Goal: Find specific page/section: Find specific page/section

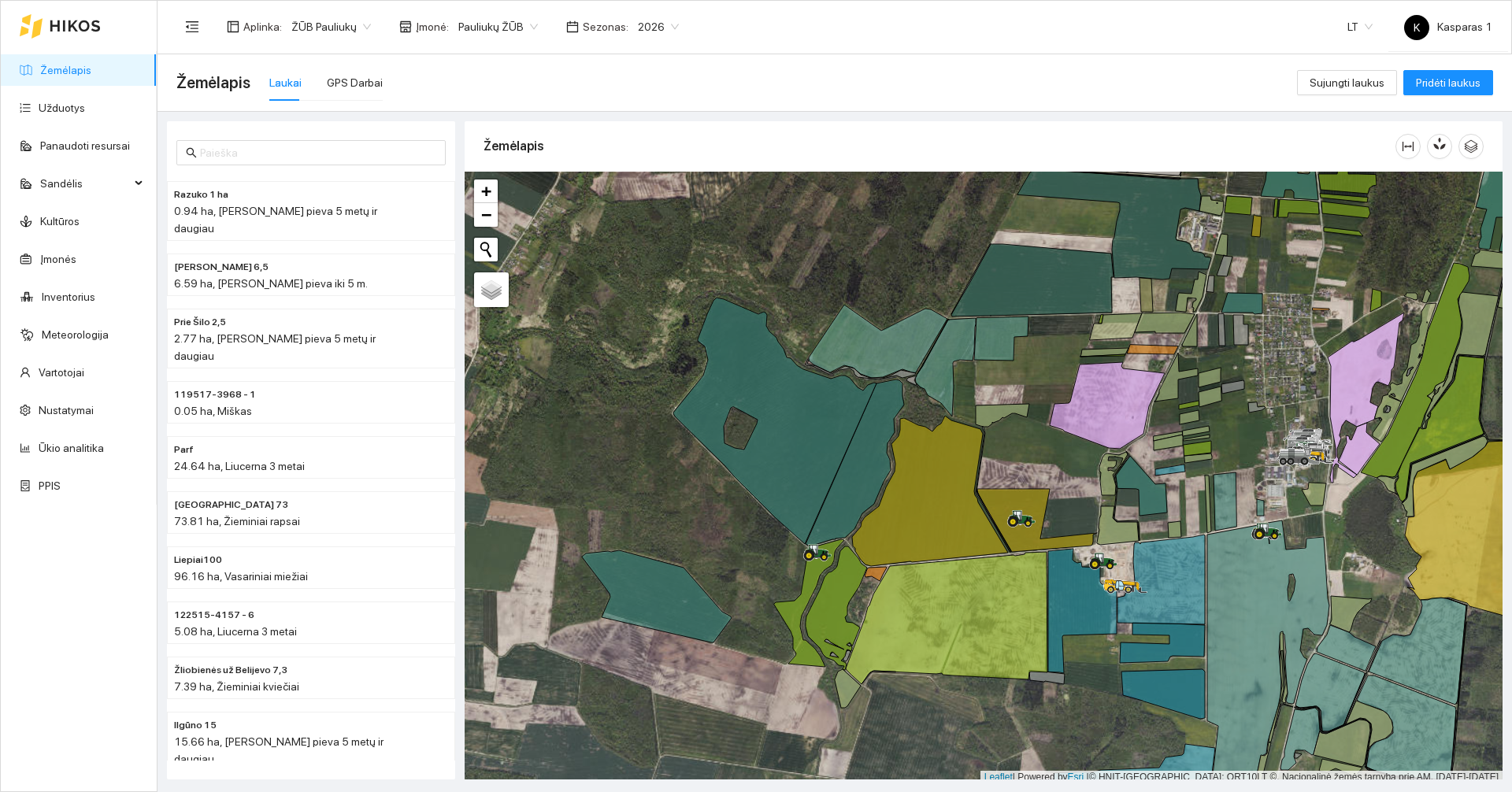
scroll to position [5, 0]
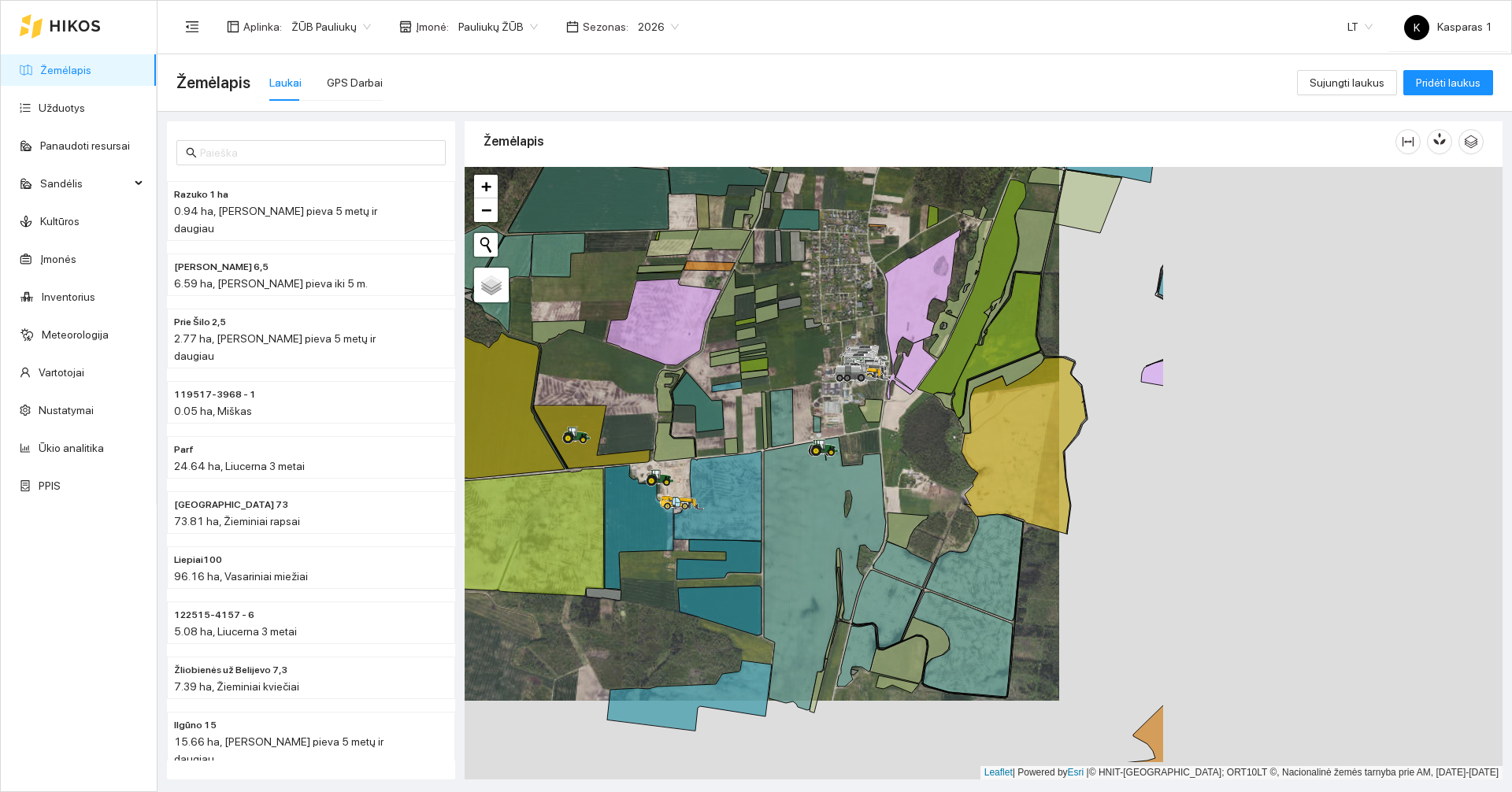
drag, startPoint x: 1198, startPoint y: 490, endPoint x: 748, endPoint y: 353, distance: 470.4
click at [748, 353] on div at bounding box center [984, 474] width 1038 height 612
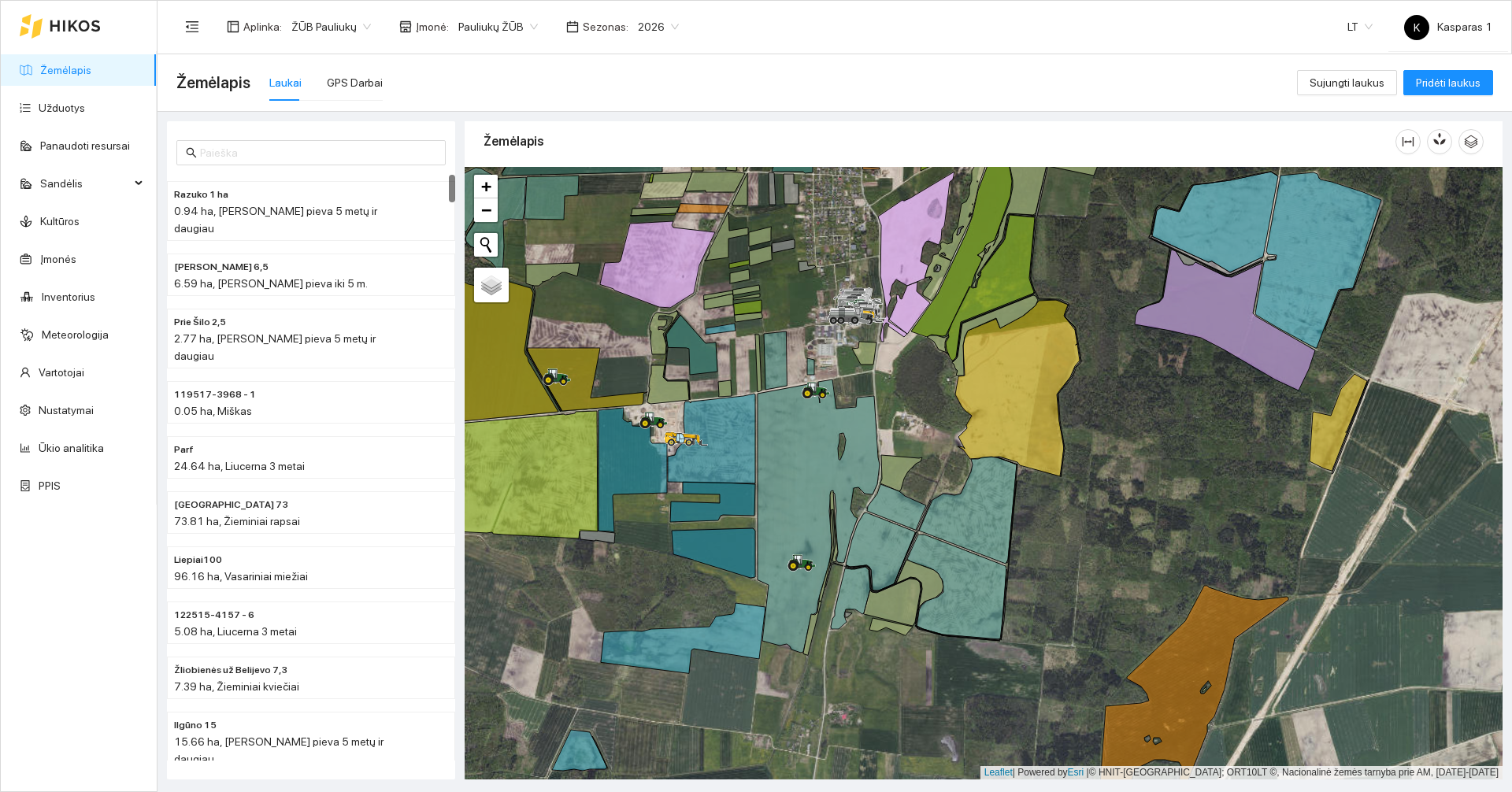
click at [82, 67] on link "Žemėlapis" at bounding box center [65, 71] width 51 height 13
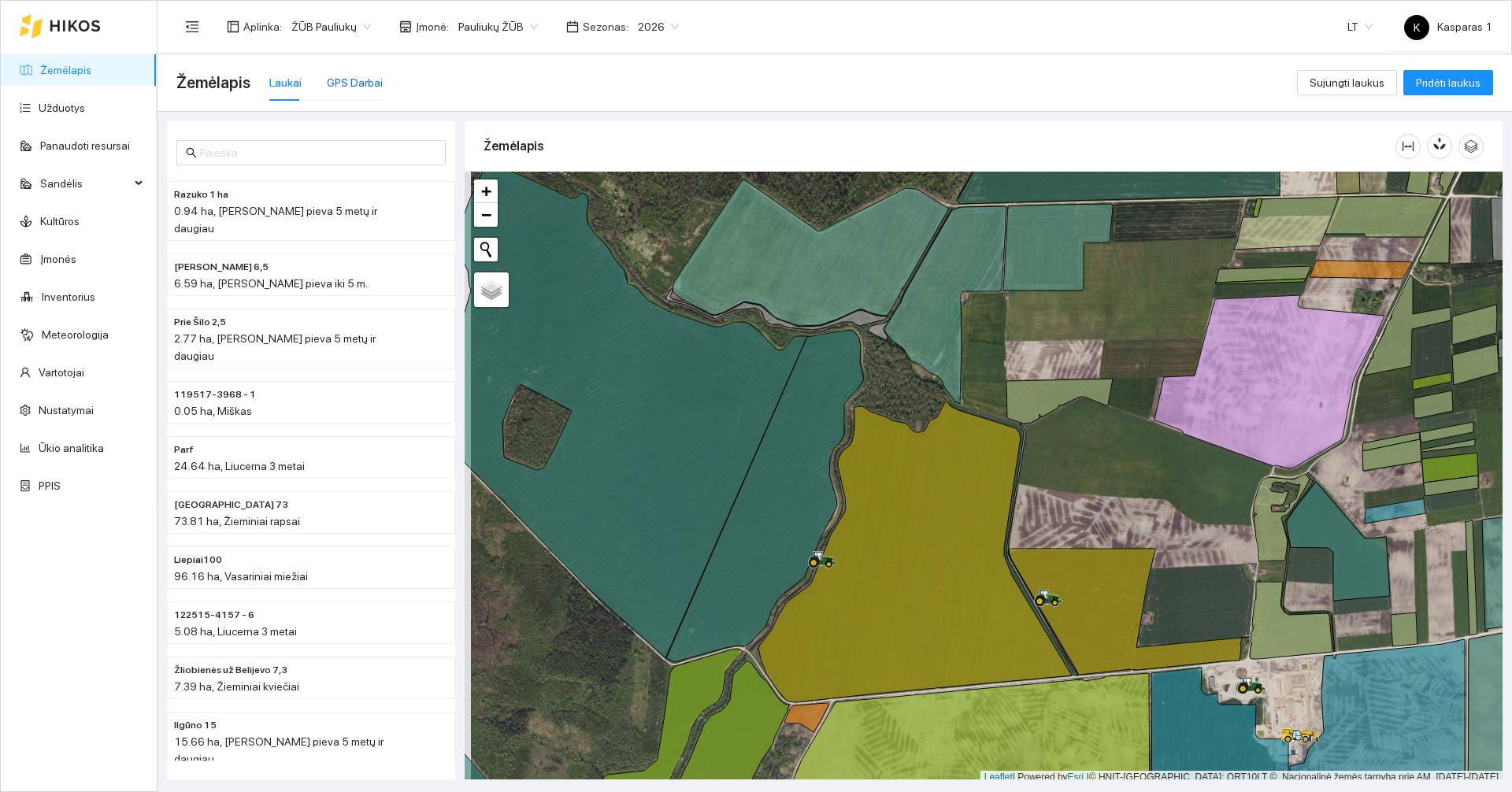
click at [362, 79] on div "GPS Darbai" at bounding box center [354, 82] width 56 height 17
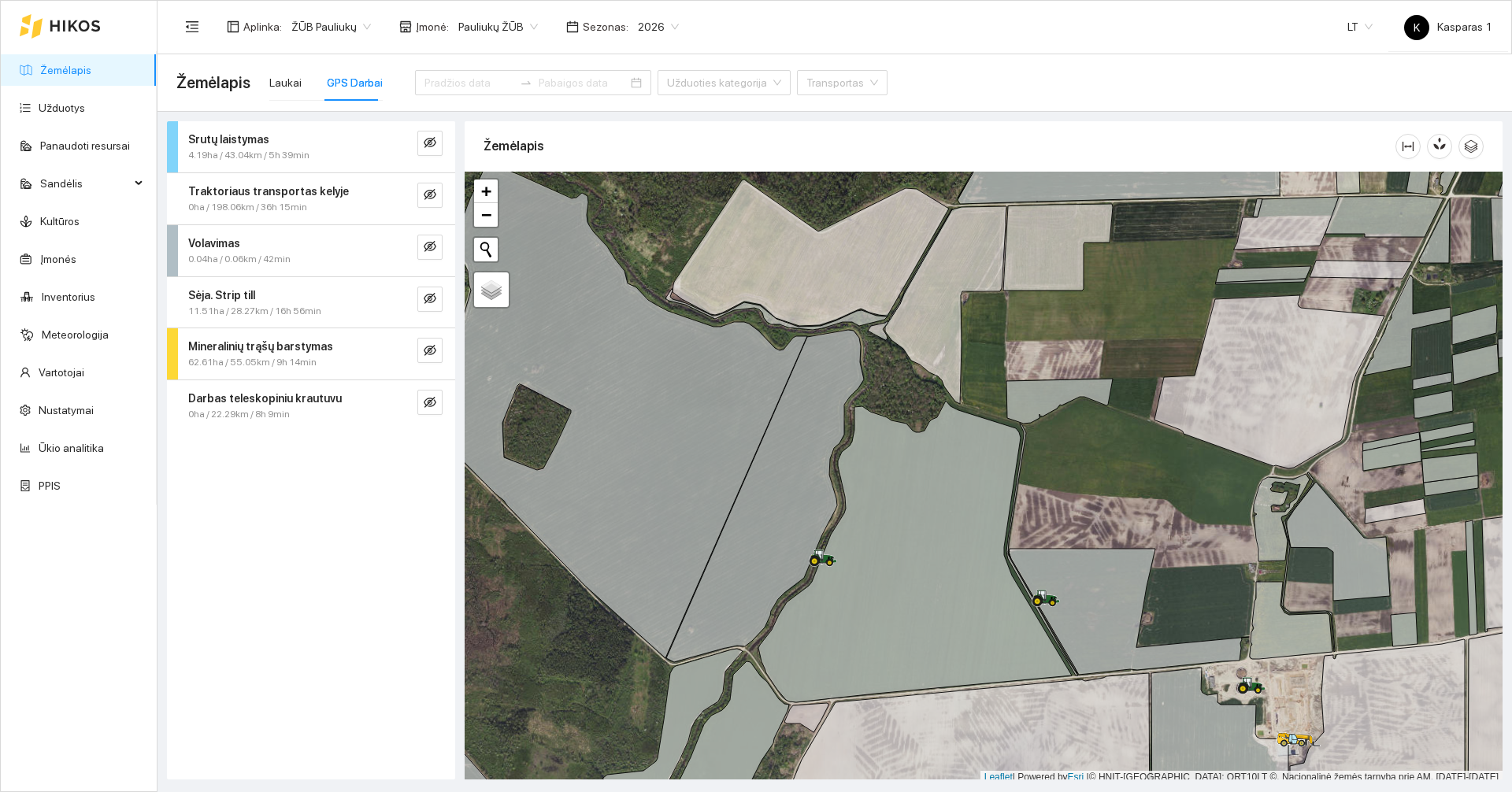
click at [258, 296] on div "Sėja. Strip till" at bounding box center [285, 295] width 193 height 17
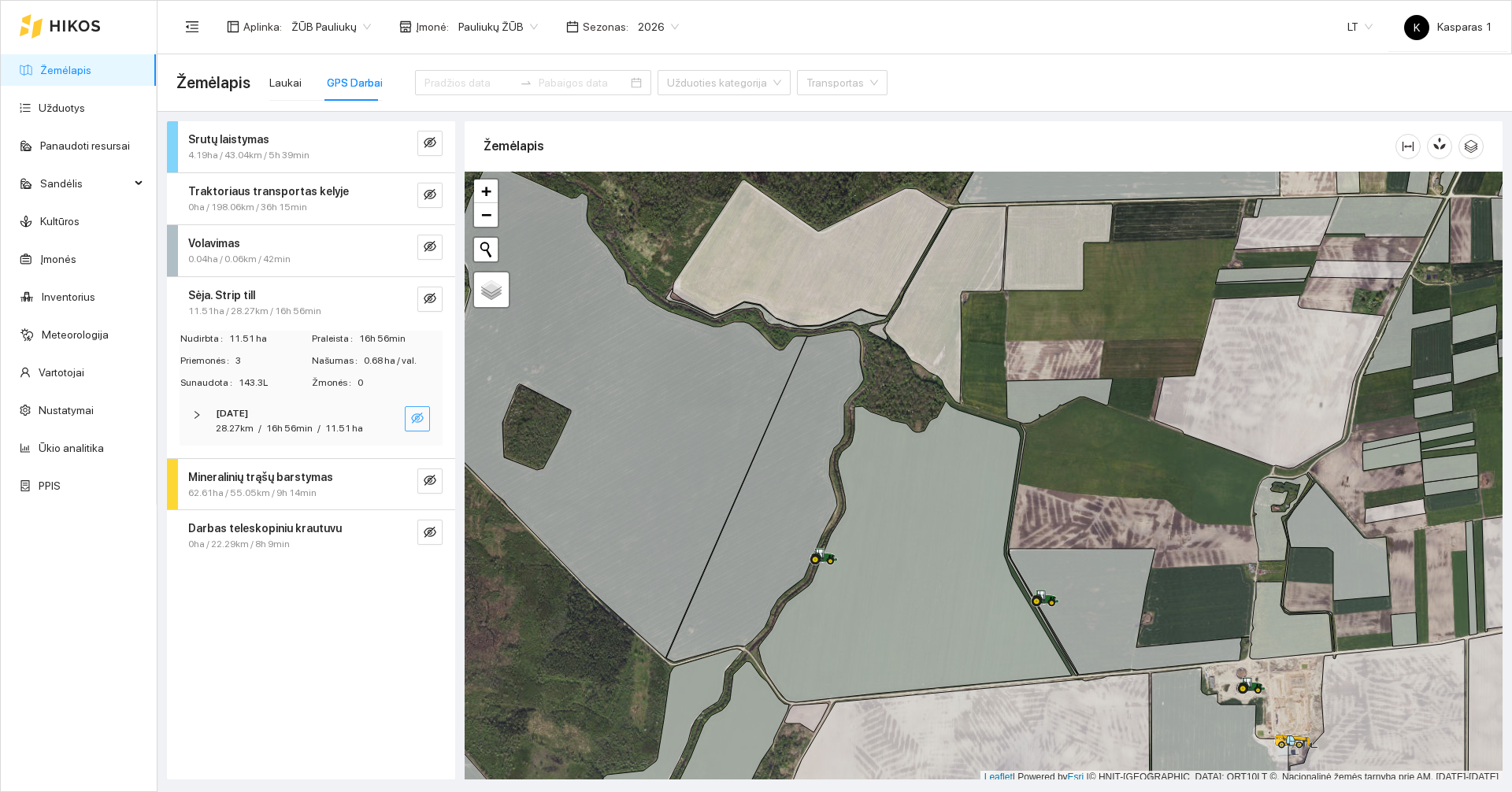
click at [416, 414] on icon "eye-invisible" at bounding box center [418, 418] width 13 height 11
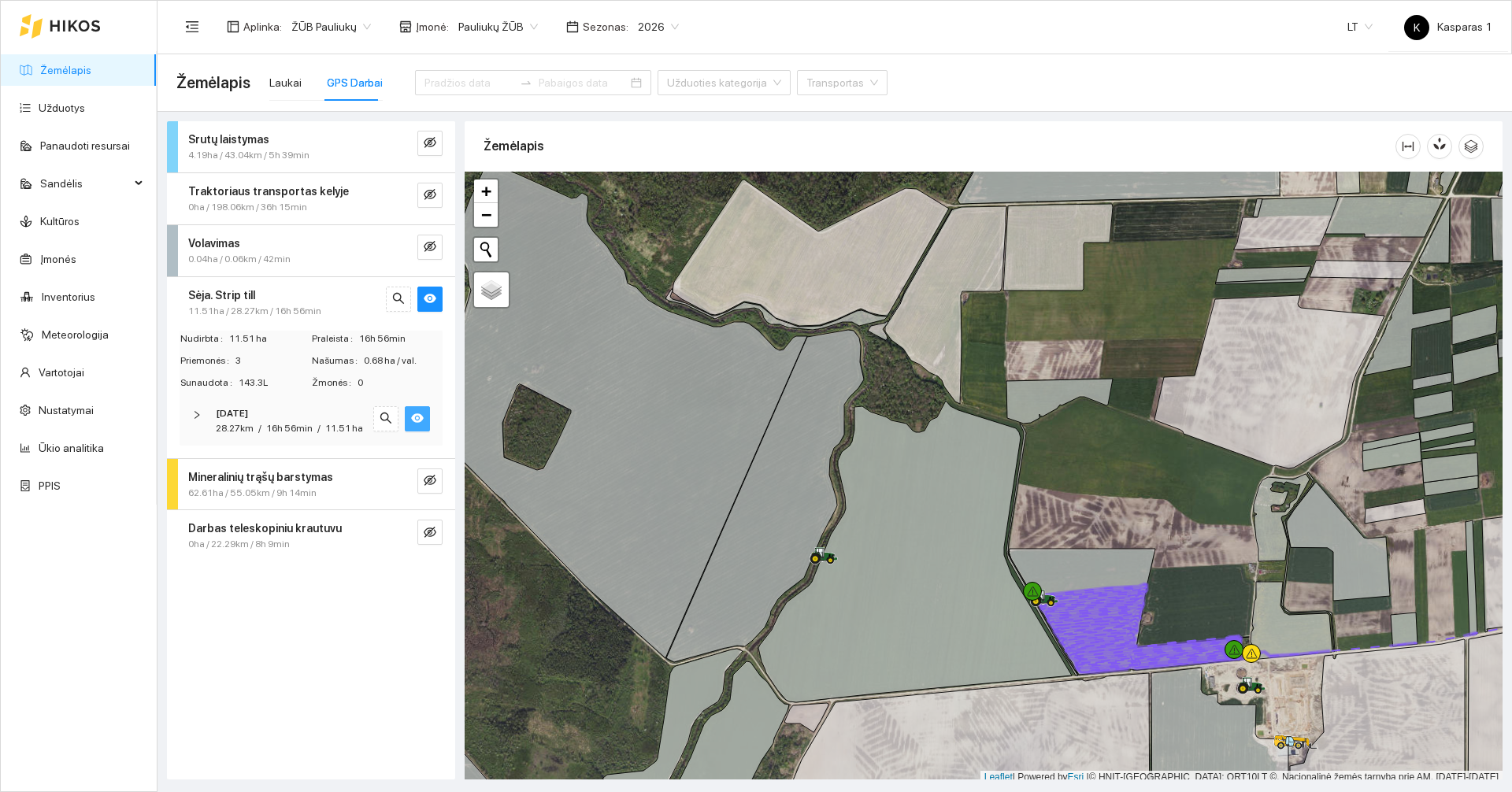
click at [416, 414] on icon "eye" at bounding box center [418, 419] width 13 height 10
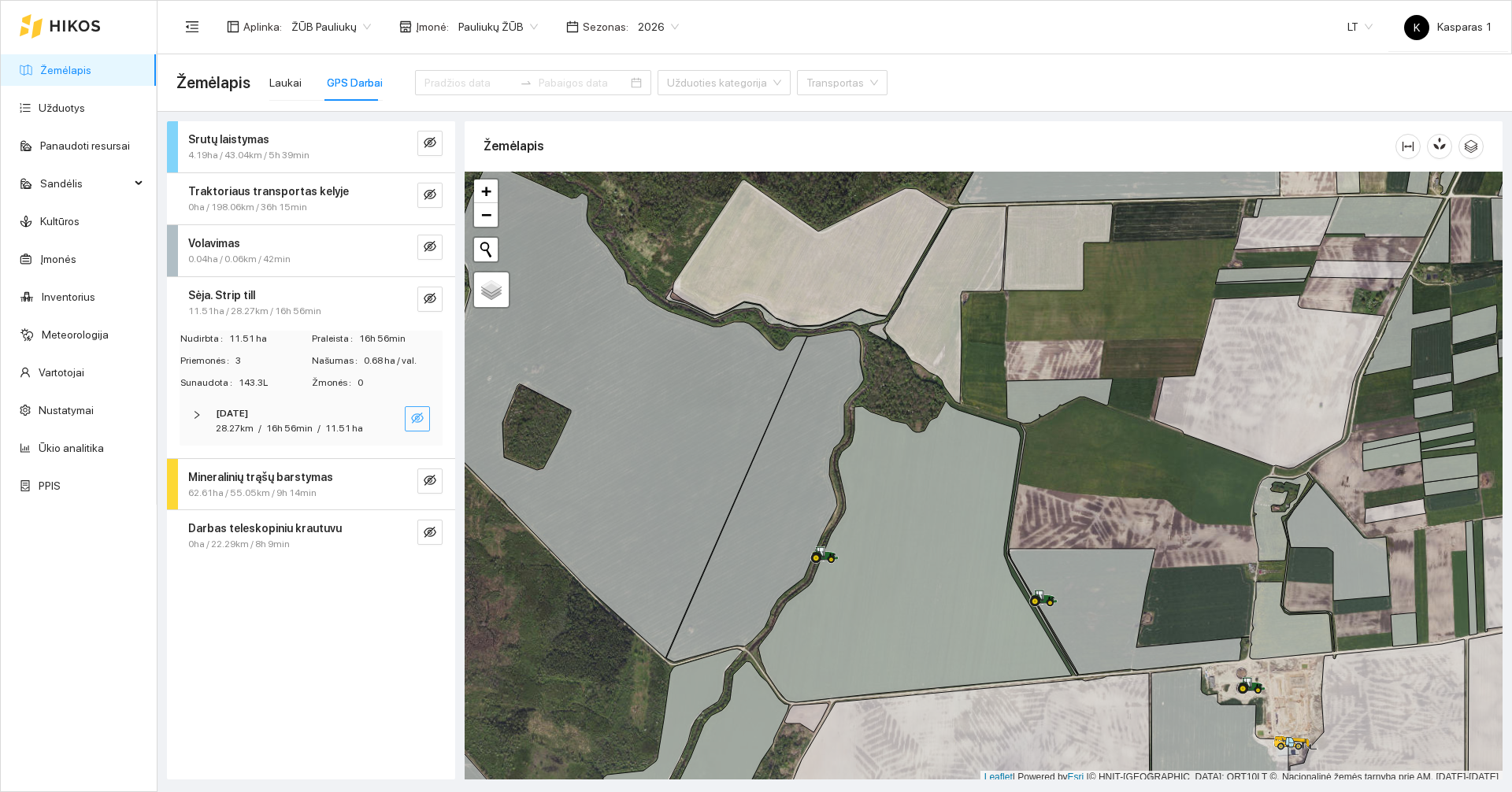
click at [351, 305] on div "11.51ha / 28.27km / 16h 56min" at bounding box center [285, 311] width 193 height 15
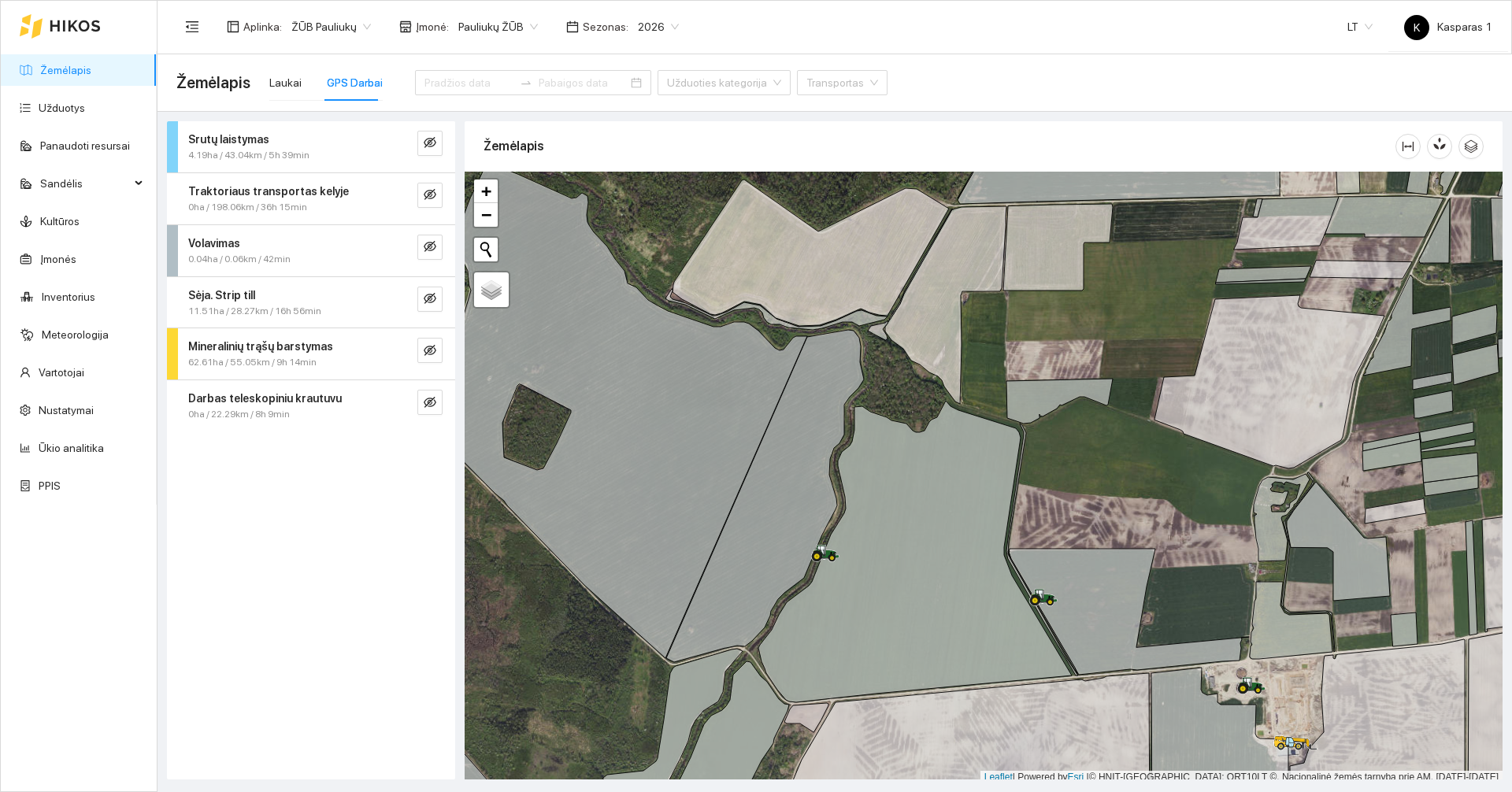
scroll to position [5, 0]
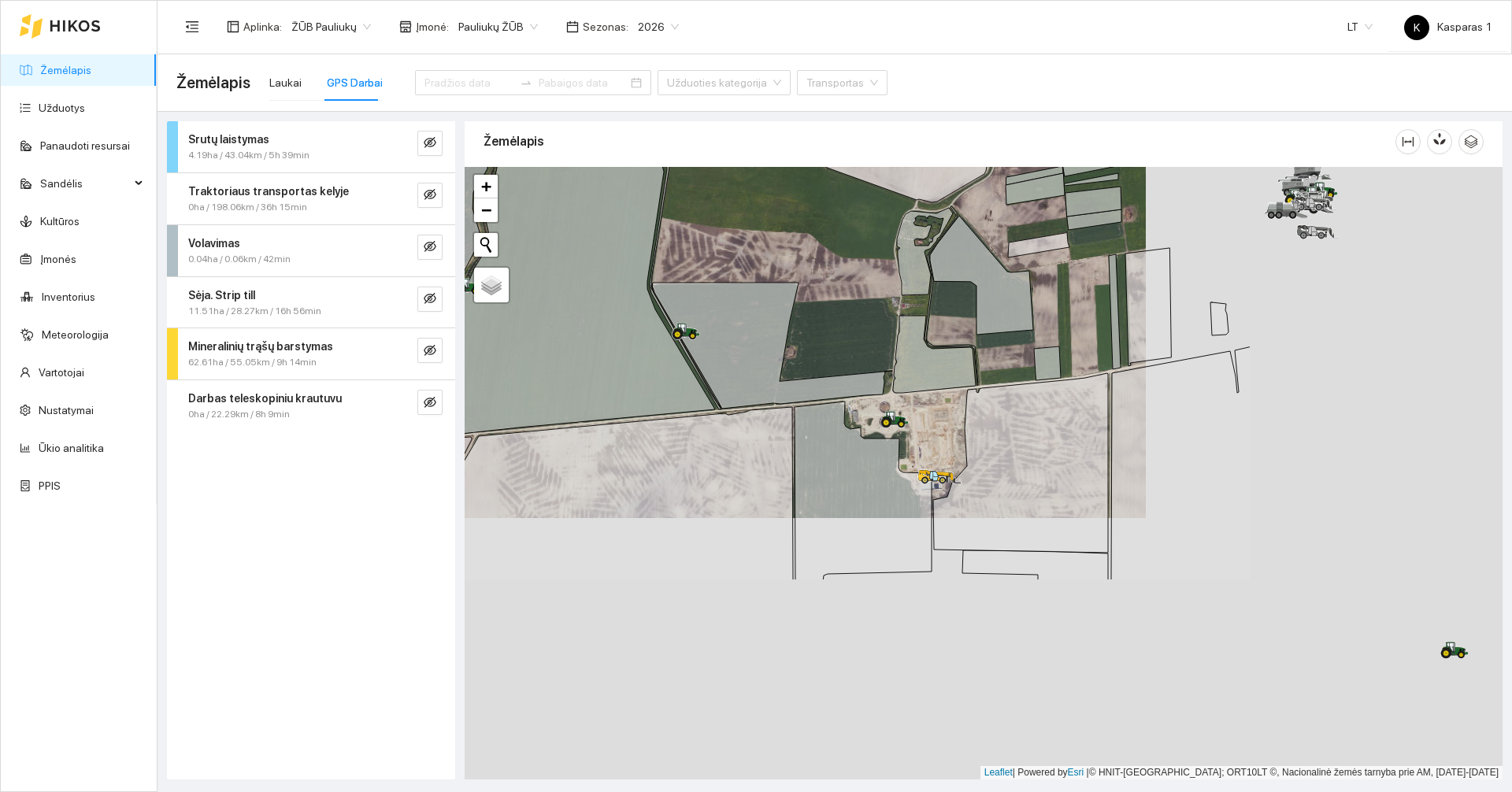
drag, startPoint x: 1103, startPoint y: 521, endPoint x: 743, endPoint y: 258, distance: 445.8
click at [743, 258] on div at bounding box center [984, 474] width 1038 height 612
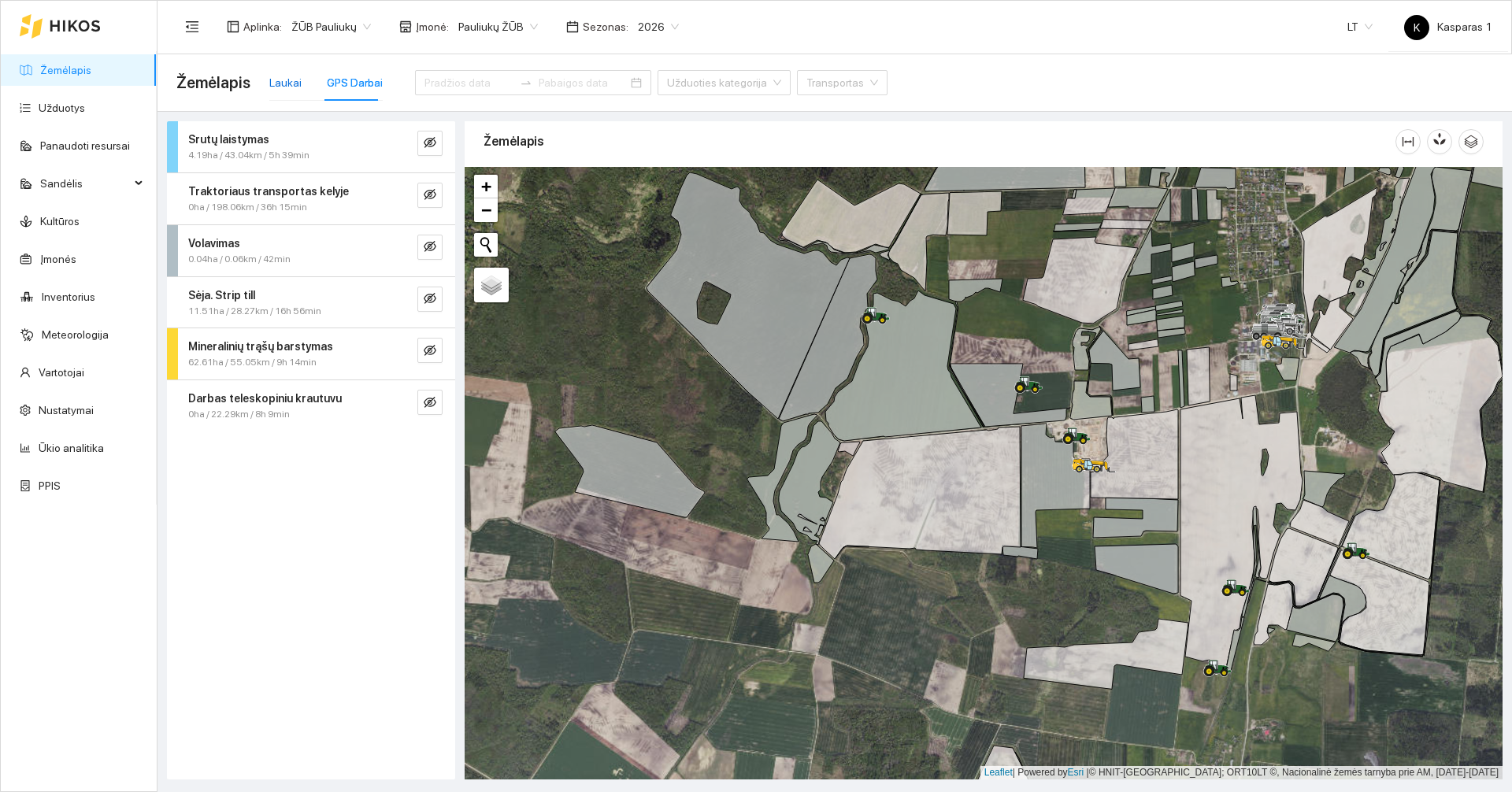
click at [283, 81] on div "Laukai" at bounding box center [286, 82] width 32 height 17
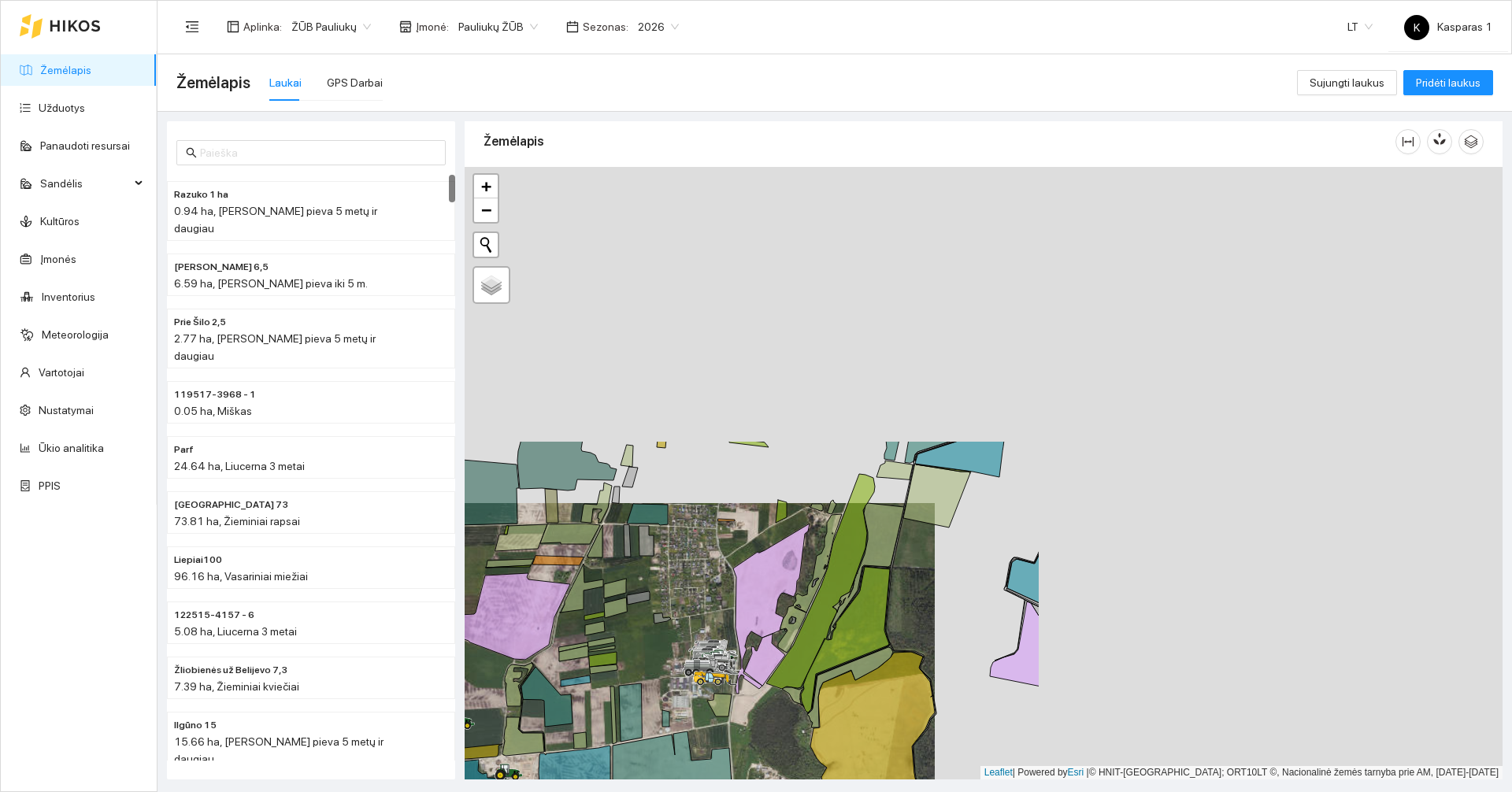
drag, startPoint x: 1259, startPoint y: 287, endPoint x: 688, endPoint y: 625, distance: 663.5
click at [688, 625] on div at bounding box center [984, 474] width 1038 height 612
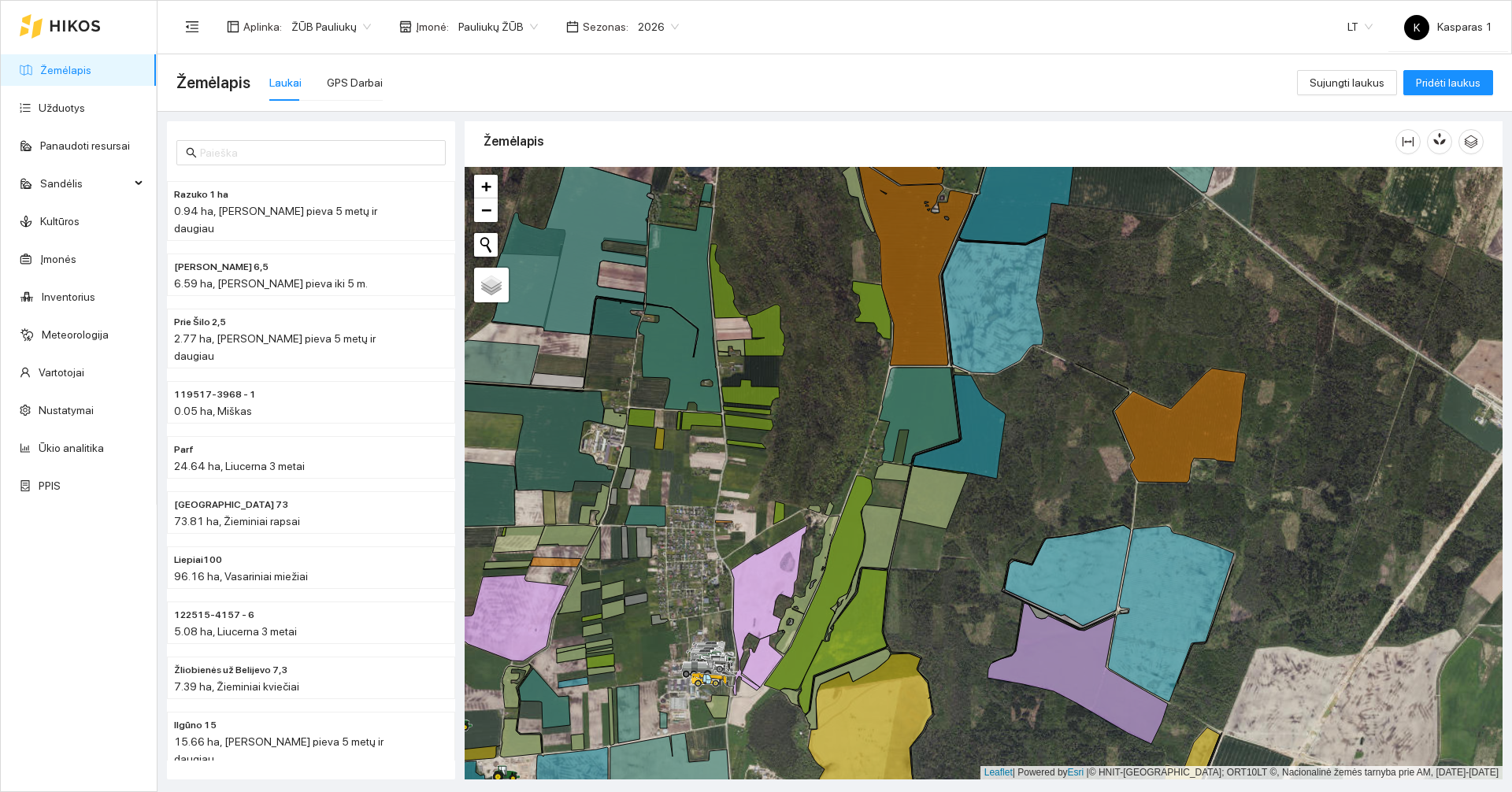
drag, startPoint x: 1089, startPoint y: 279, endPoint x: 1110, endPoint y: 382, distance: 105.1
click at [1110, 382] on div at bounding box center [984, 474] width 1038 height 612
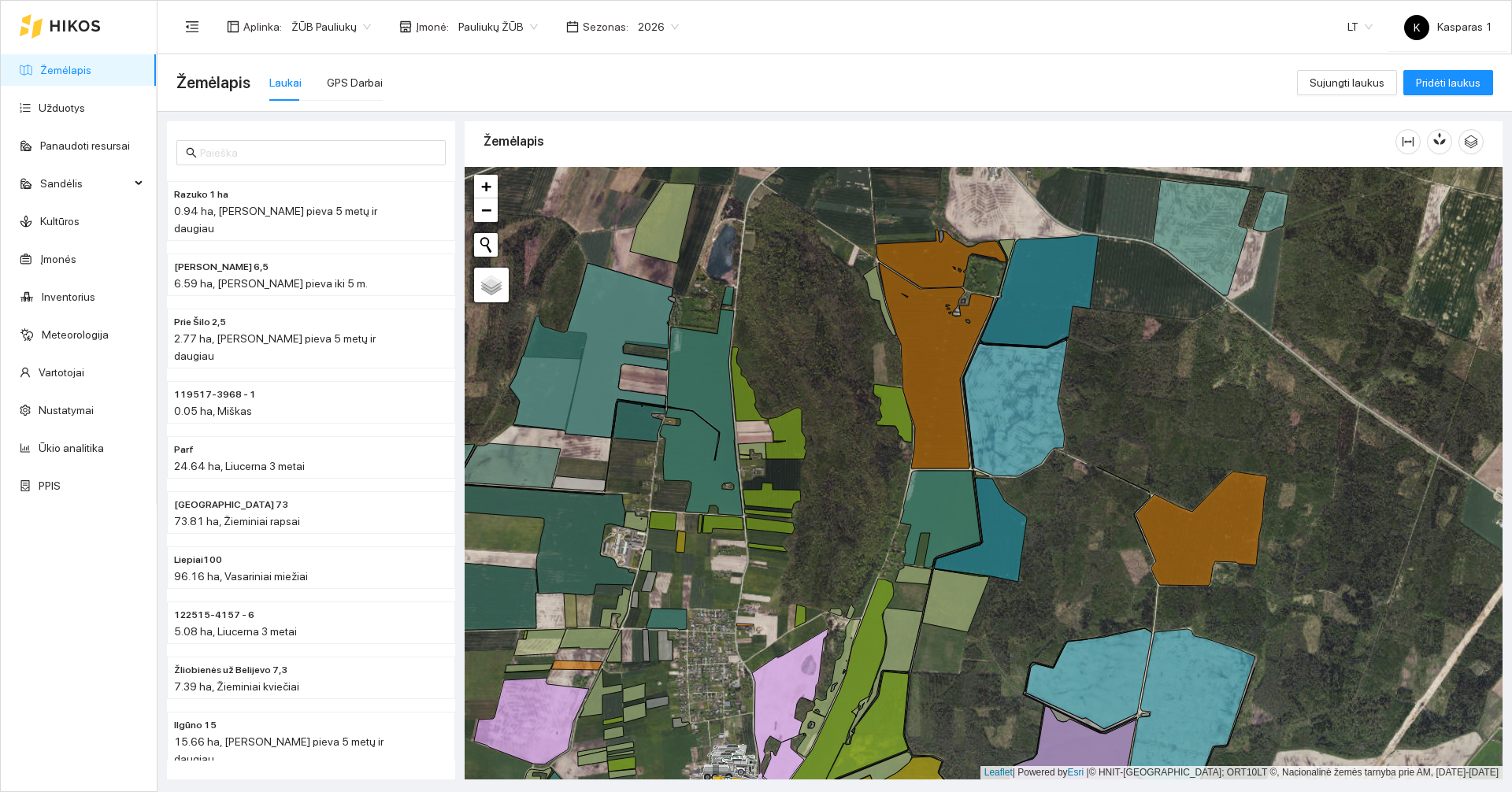
click at [647, 23] on span "2026" at bounding box center [658, 26] width 41 height 24
click at [645, 175] on div "2025" at bounding box center [645, 183] width 41 height 17
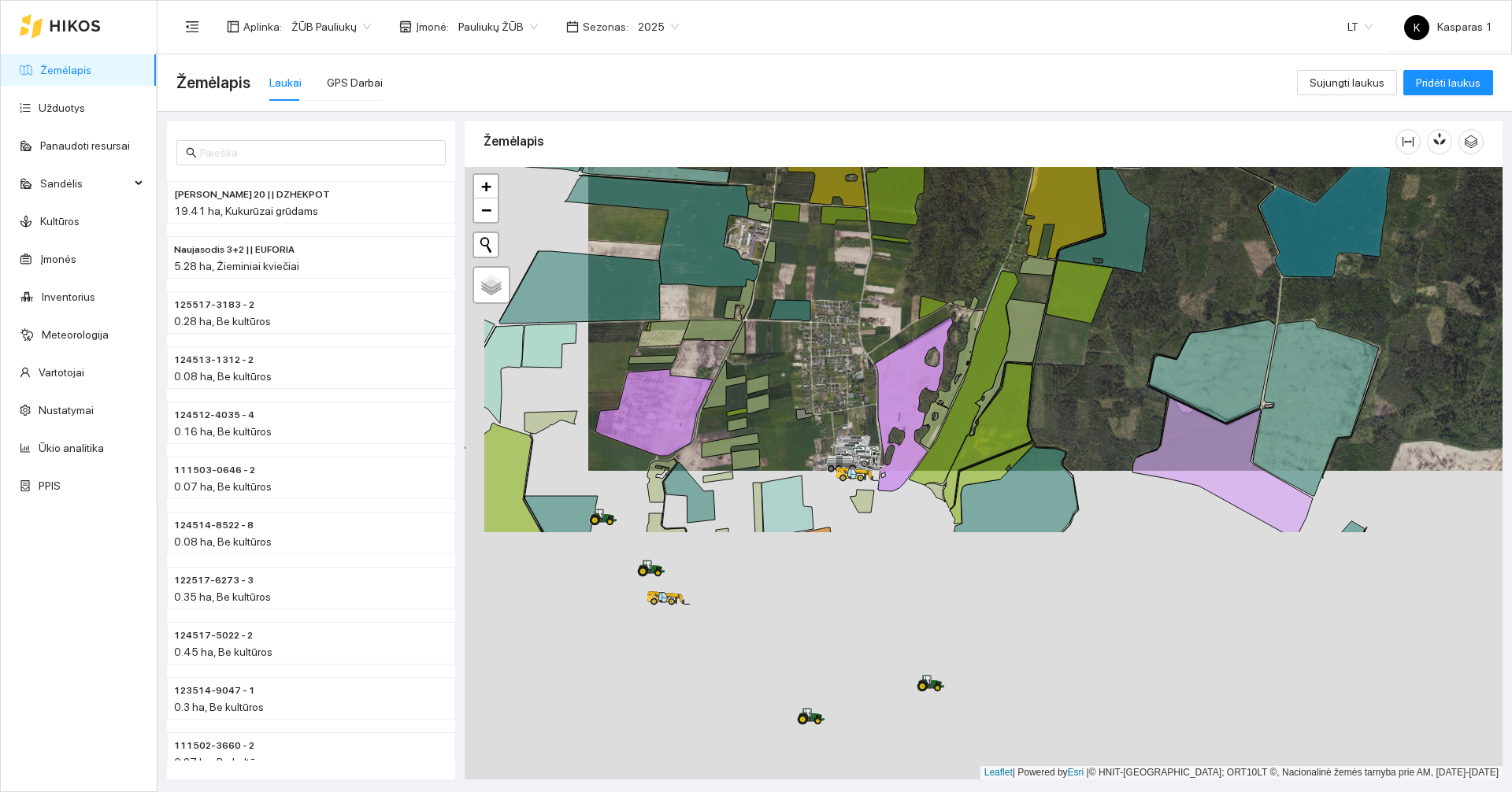
drag, startPoint x: 924, startPoint y: 277, endPoint x: 983, endPoint y: 163, distance: 128.4
click at [978, 168] on div at bounding box center [984, 474] width 1038 height 612
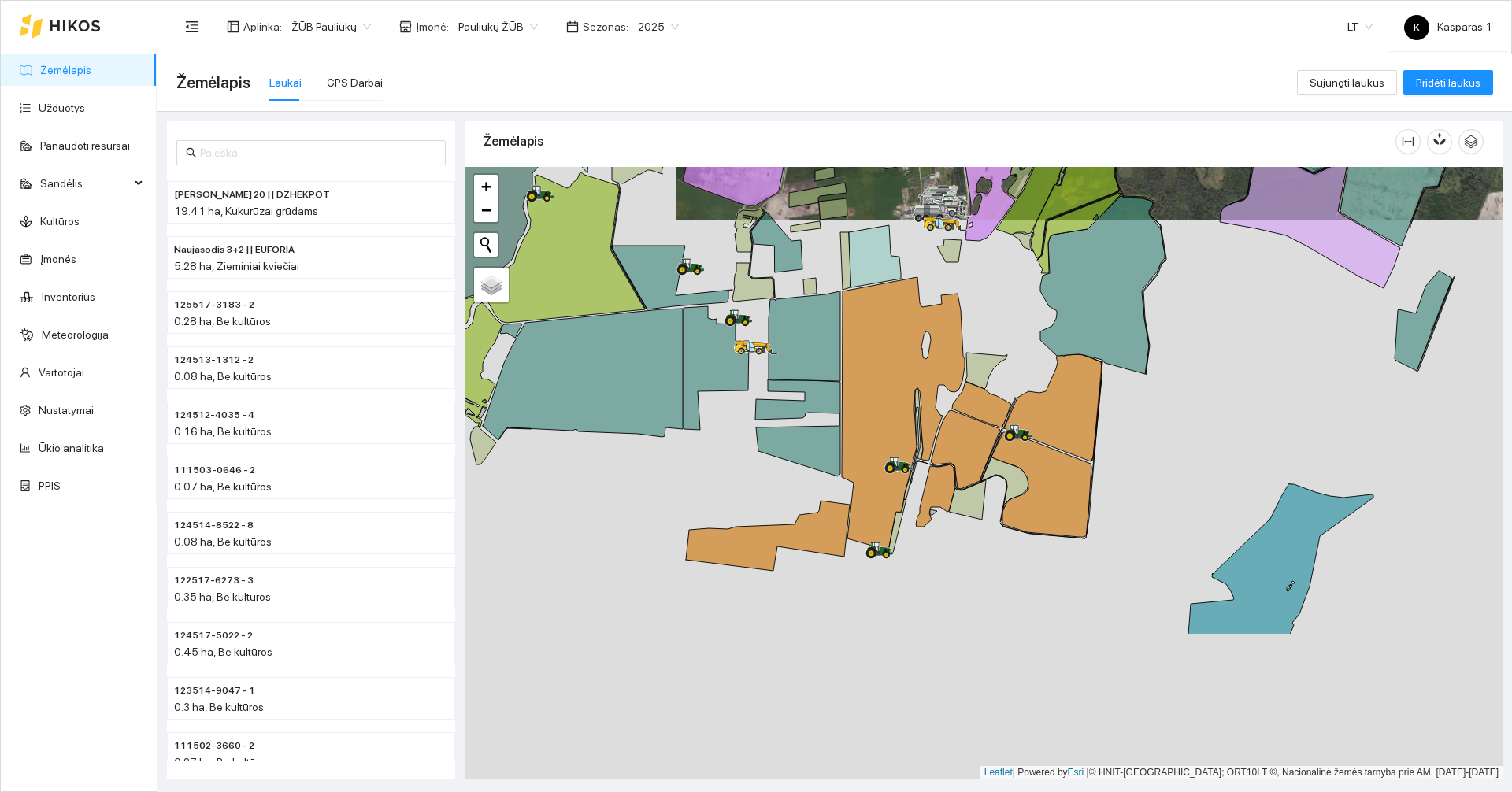
drag, startPoint x: 894, startPoint y: 775, endPoint x: 1031, endPoint y: 395, distance: 403.9
click at [1031, 395] on div at bounding box center [984, 474] width 1038 height 612
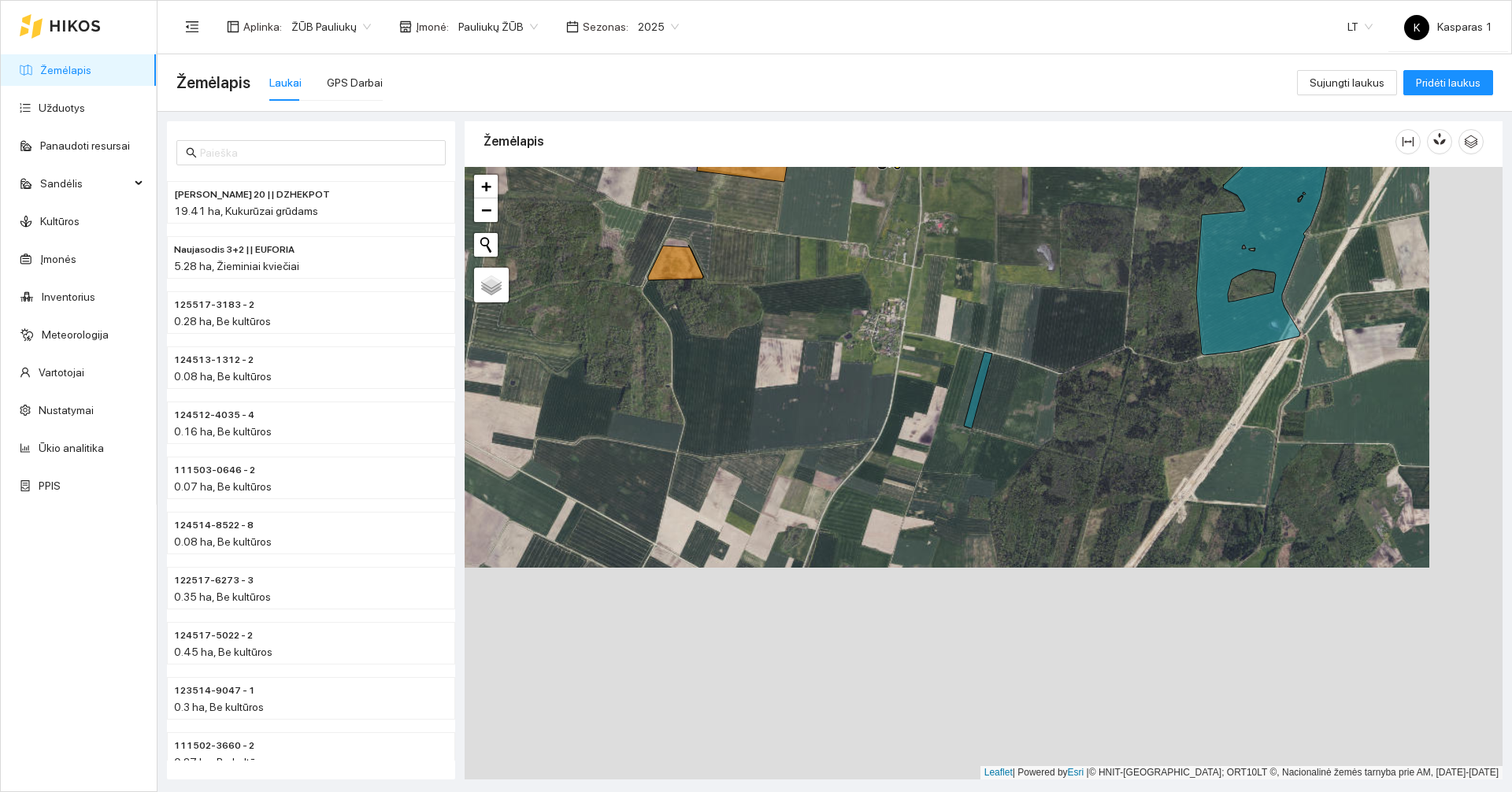
drag, startPoint x: 1080, startPoint y: 439, endPoint x: 997, endPoint y: 216, distance: 237.9
click at [997, 216] on div at bounding box center [984, 474] width 1038 height 612
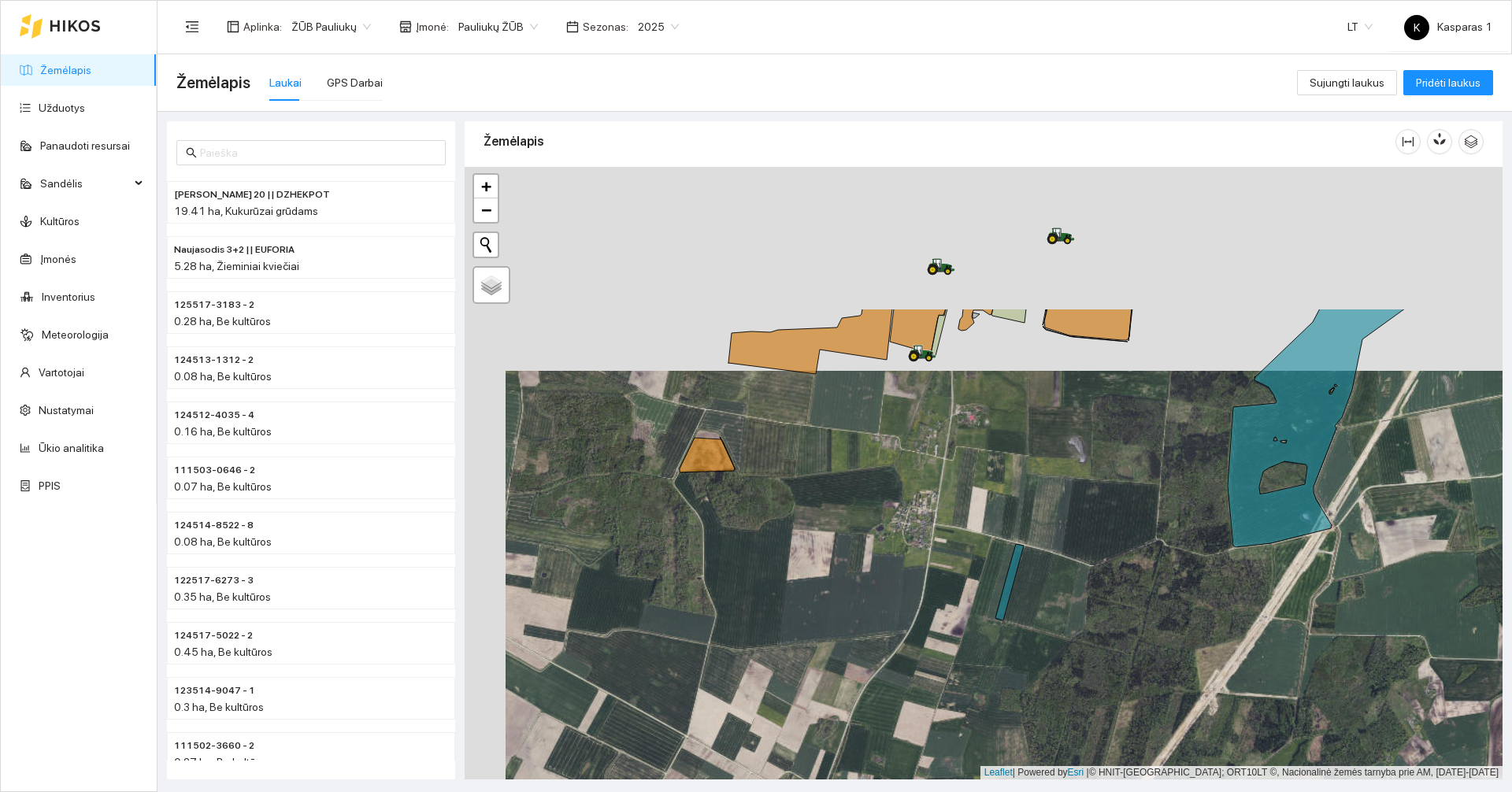
drag, startPoint x: 1027, startPoint y: 214, endPoint x: 1017, endPoint y: 716, distance: 502.1
click at [1023, 708] on div at bounding box center [984, 474] width 1038 height 612
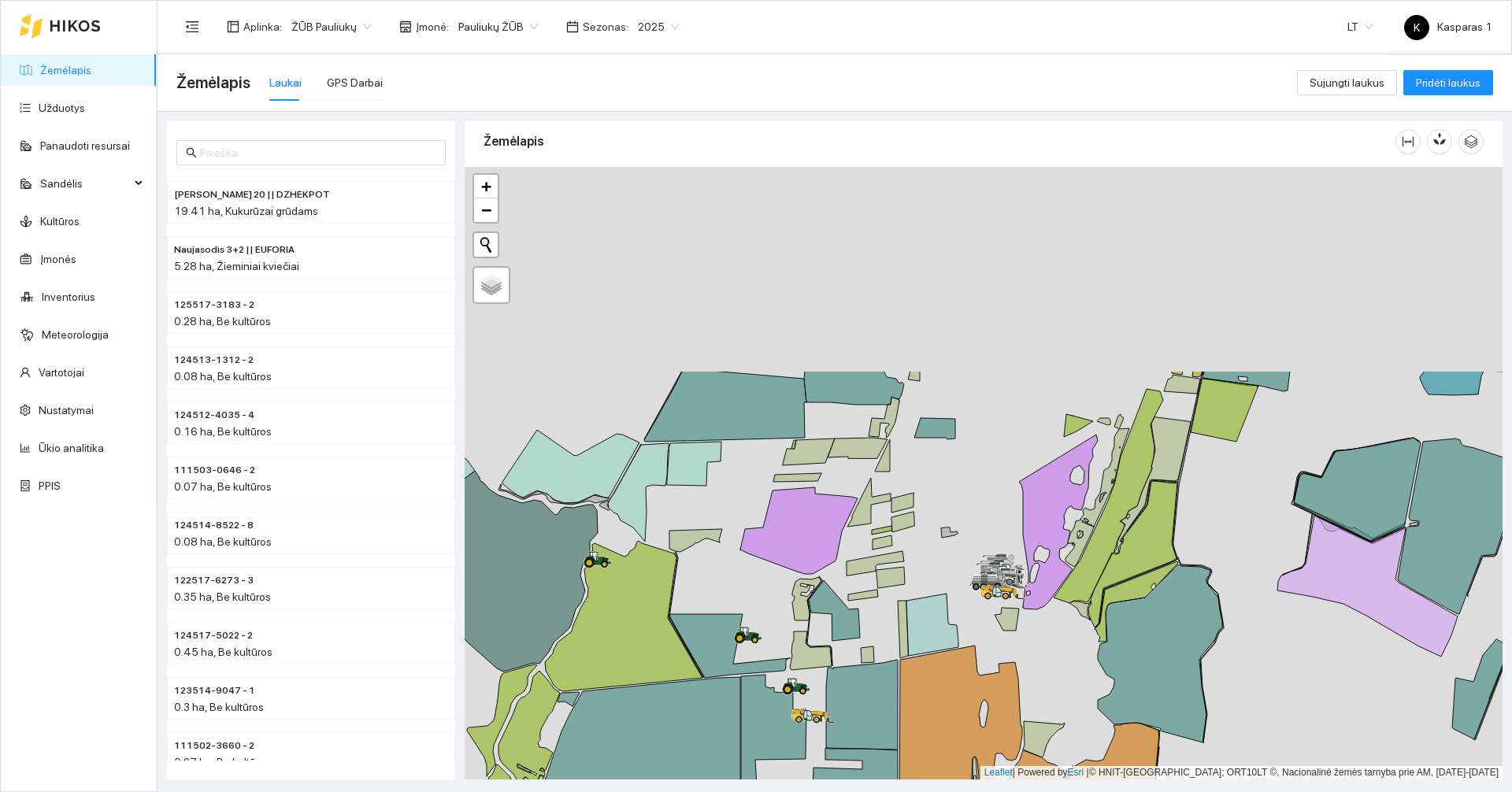
drag, startPoint x: 877, startPoint y: 241, endPoint x: 938, endPoint y: 507, distance: 272.9
click at [938, 507] on div at bounding box center [984, 474] width 1038 height 612
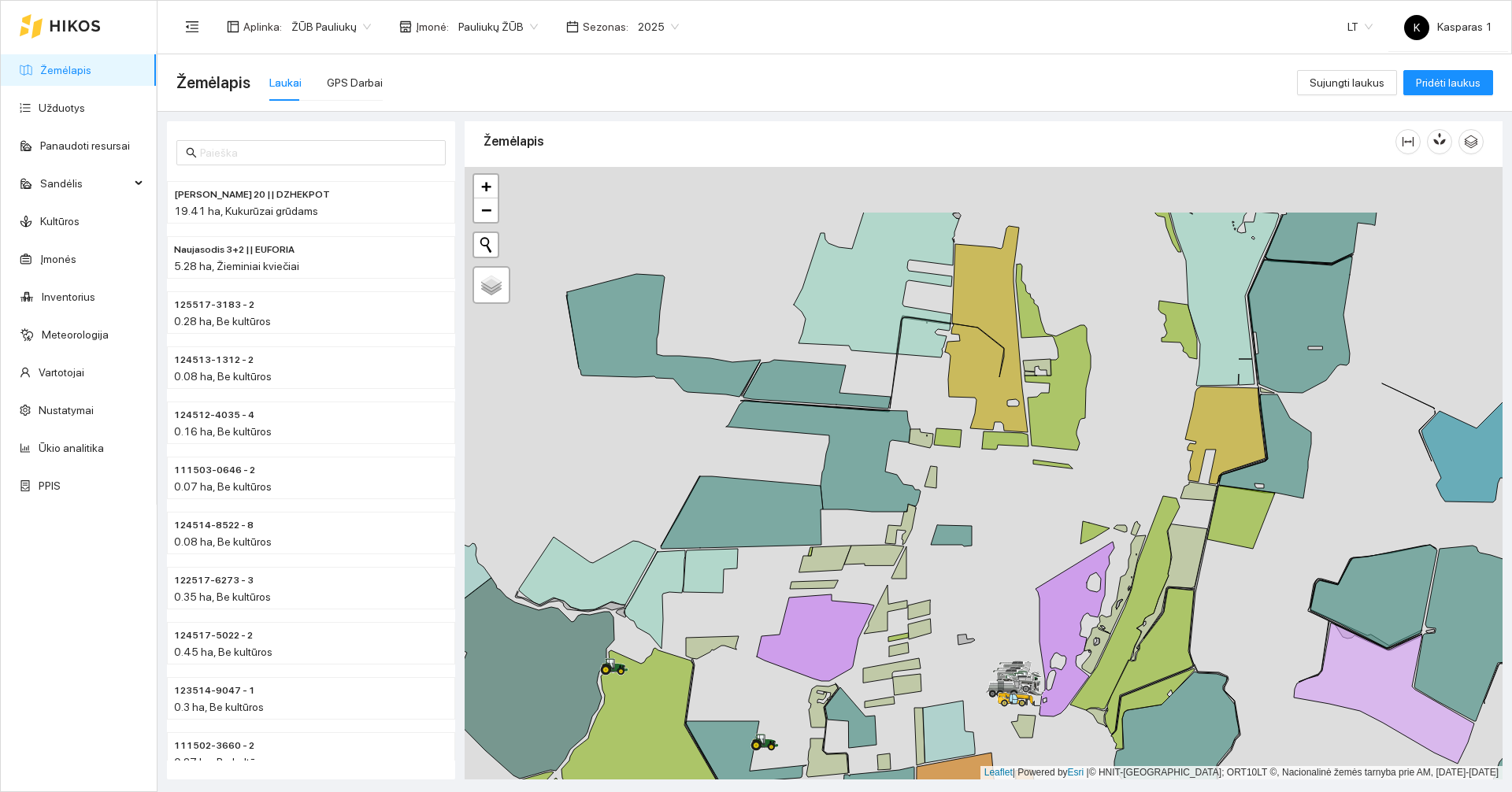
drag, startPoint x: 923, startPoint y: 292, endPoint x: 940, endPoint y: 400, distance: 109.3
click at [940, 400] on div at bounding box center [984, 474] width 1038 height 612
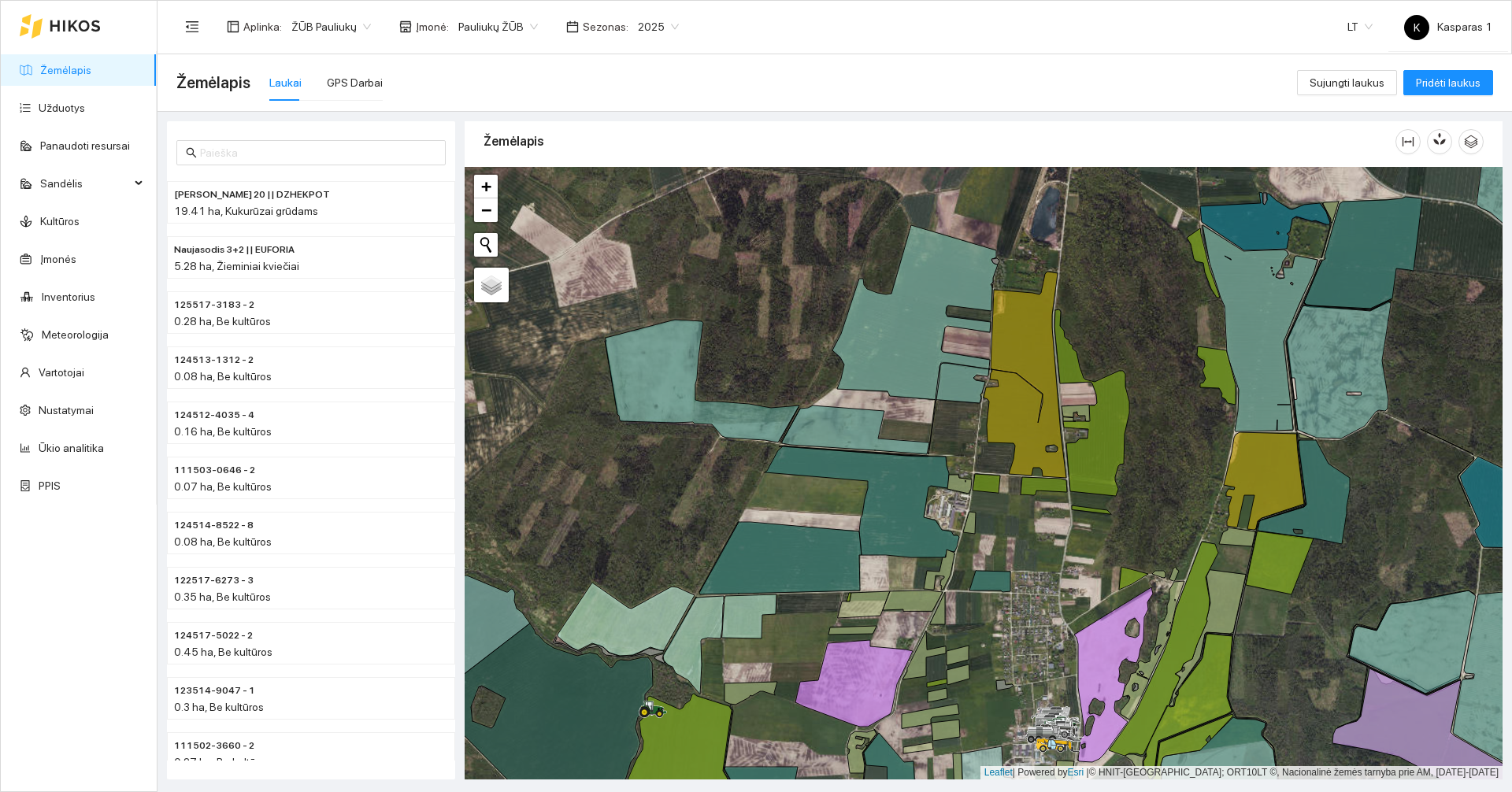
drag, startPoint x: 681, startPoint y: 509, endPoint x: 800, endPoint y: 316, distance: 226.7
click at [800, 316] on div at bounding box center [984, 474] width 1038 height 612
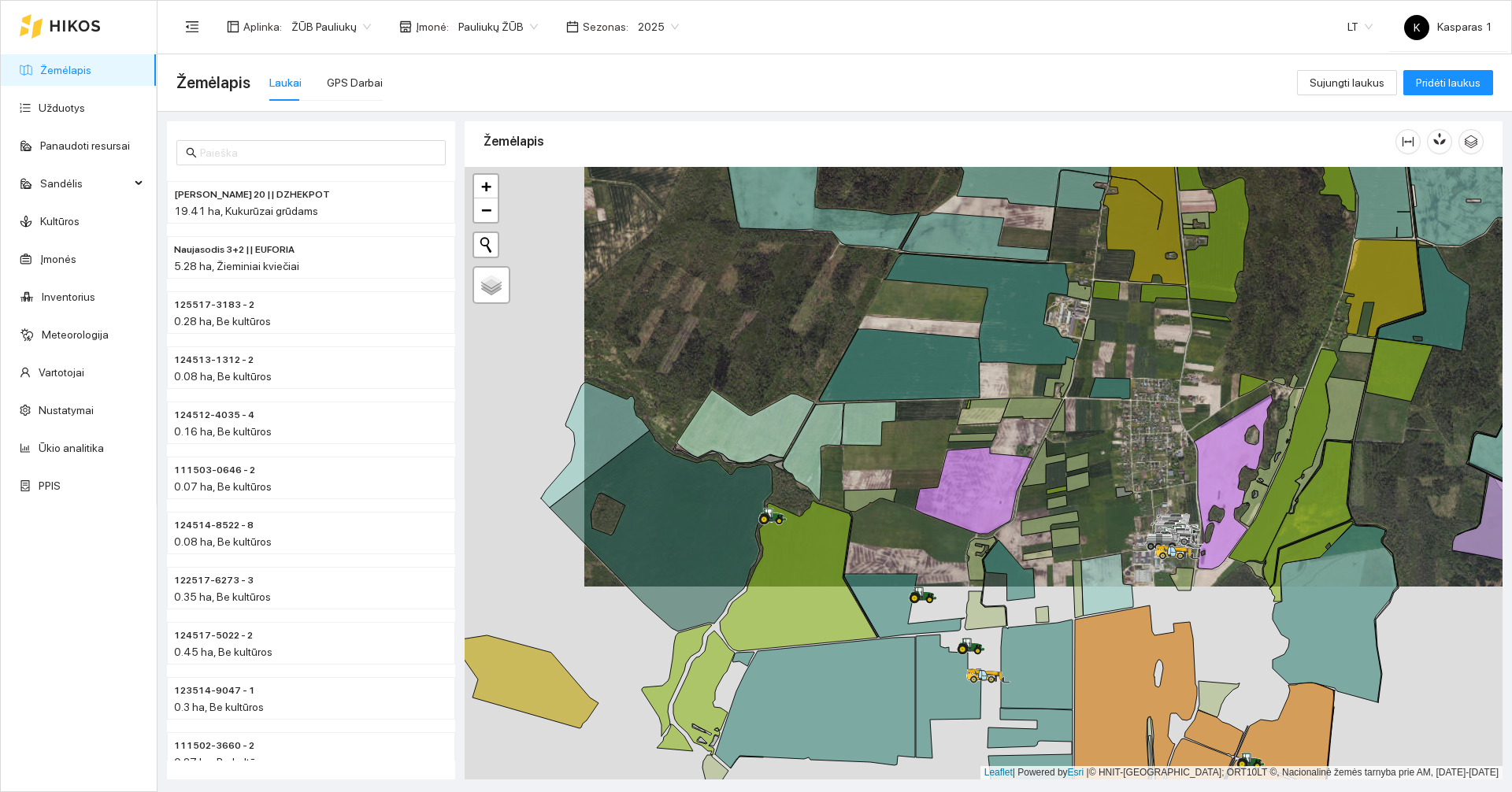
drag, startPoint x: 800, startPoint y: 316, endPoint x: 763, endPoint y: 421, distance: 111.3
click at [763, 421] on div at bounding box center [984, 474] width 1038 height 612
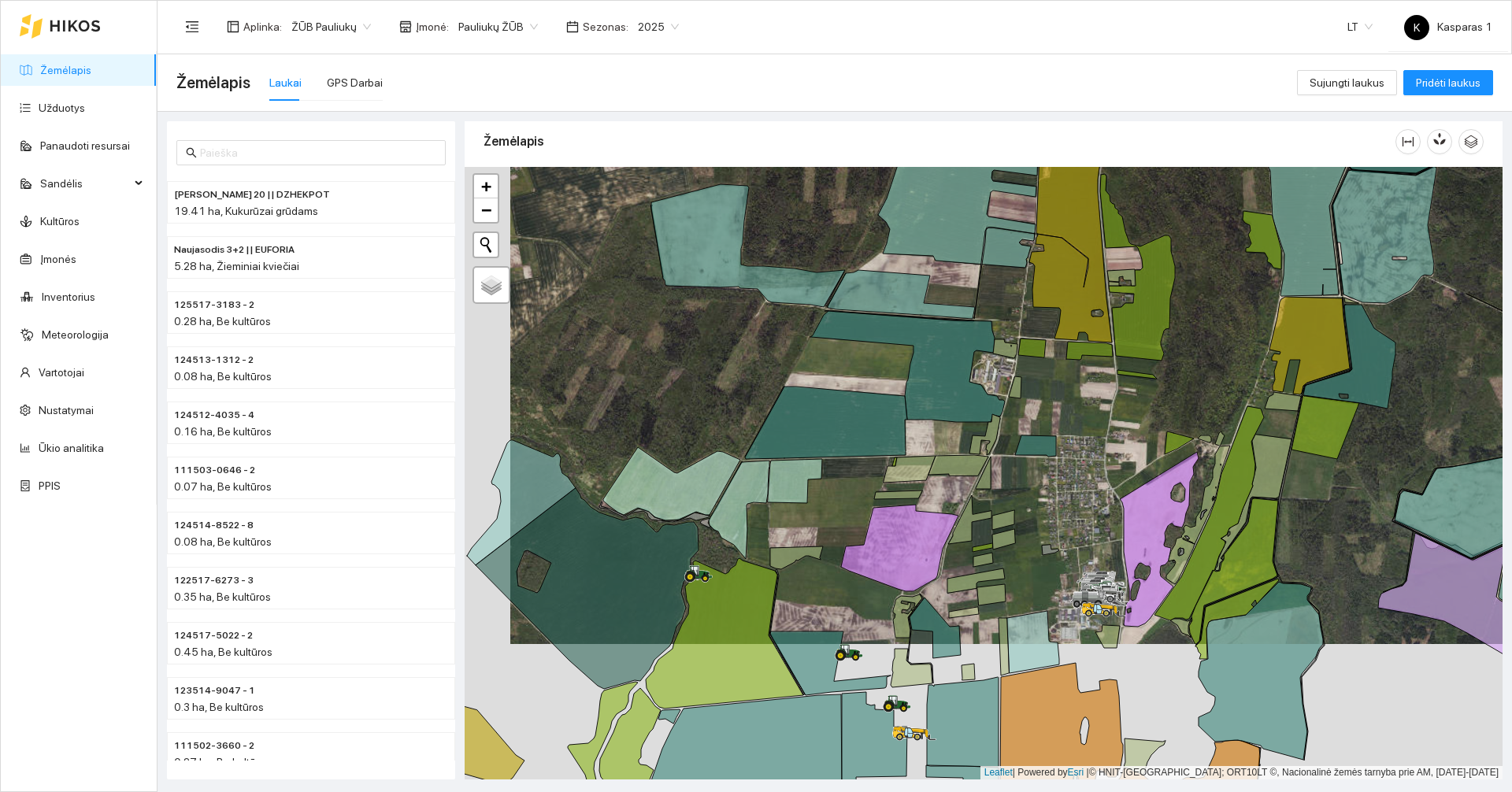
drag, startPoint x: 773, startPoint y: 440, endPoint x: 732, endPoint y: 386, distance: 67.8
click at [732, 386] on div at bounding box center [984, 474] width 1038 height 612
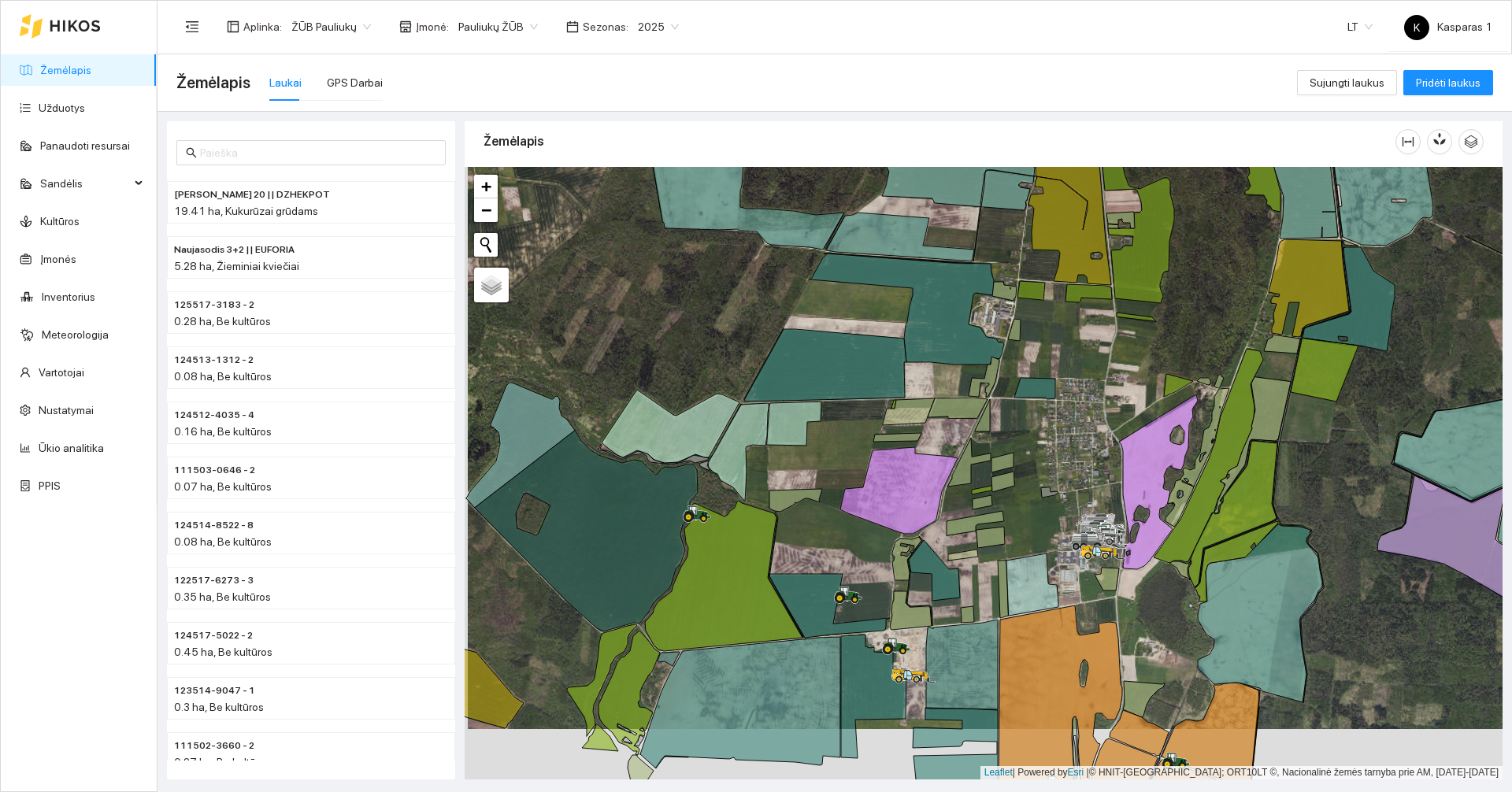
drag, startPoint x: 690, startPoint y: 427, endPoint x: 675, endPoint y: 327, distance: 101.1
click at [675, 327] on div at bounding box center [984, 474] width 1038 height 612
